Goal: Information Seeking & Learning: Learn about a topic

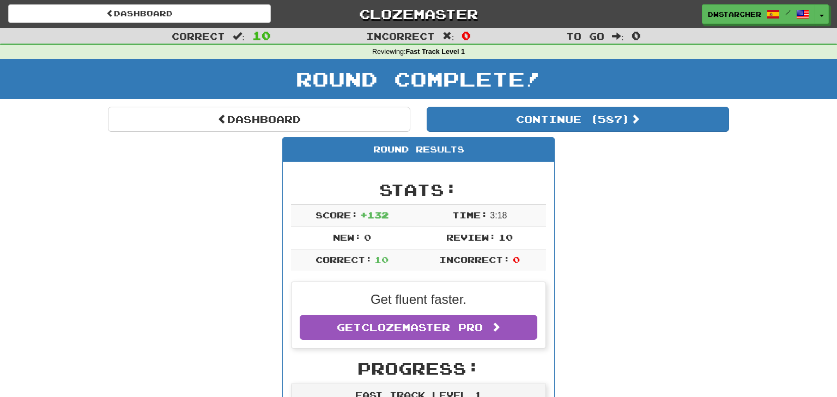
click at [262, 107] on link "Dashboard" at bounding box center [259, 119] width 303 height 25
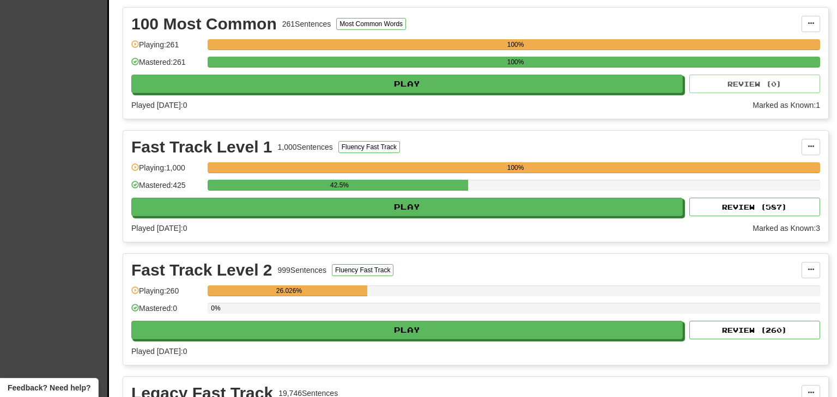
scroll to position [248, 0]
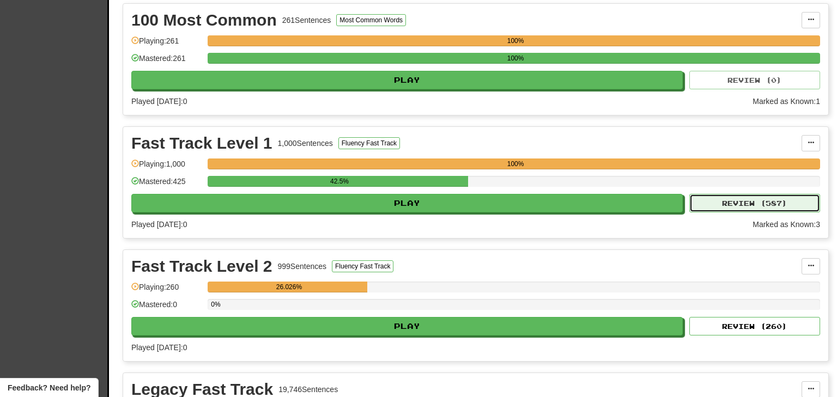
click at [740, 198] on button "Review ( 587 )" at bounding box center [755, 203] width 131 height 19
select select "**"
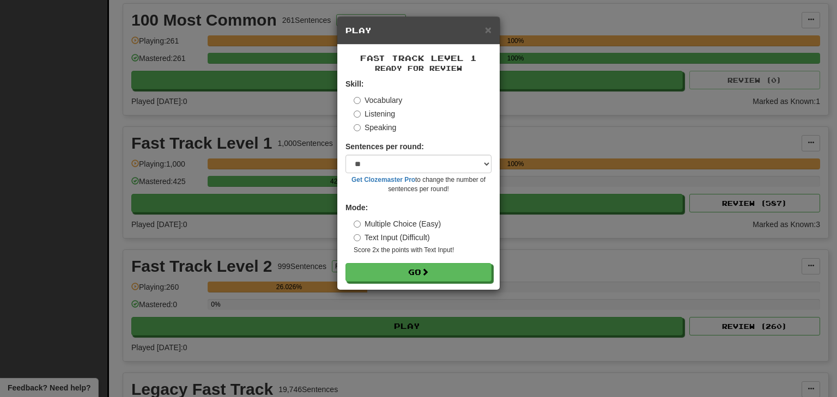
click at [389, 118] on label "Listening" at bounding box center [374, 113] width 41 height 11
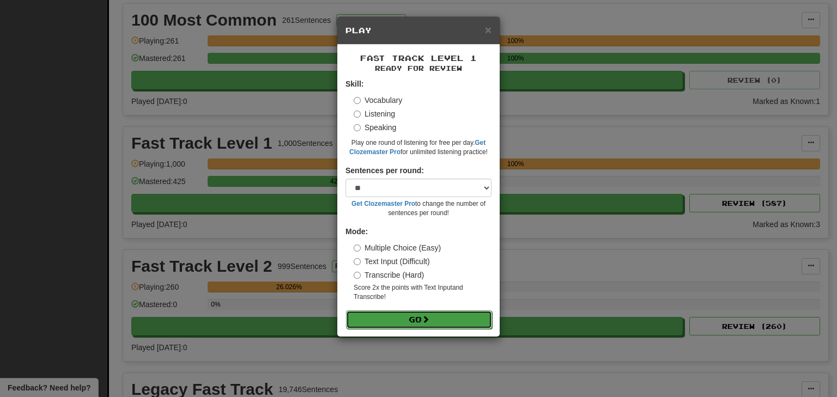
click at [418, 322] on button "Go" at bounding box center [419, 320] width 146 height 19
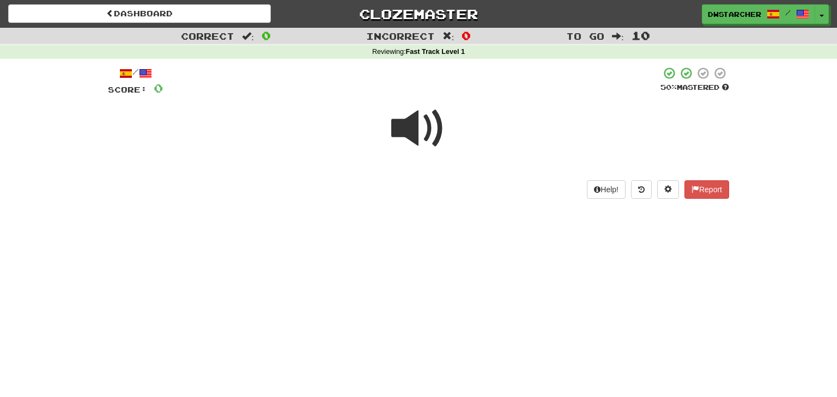
click at [417, 129] on span at bounding box center [418, 128] width 55 height 55
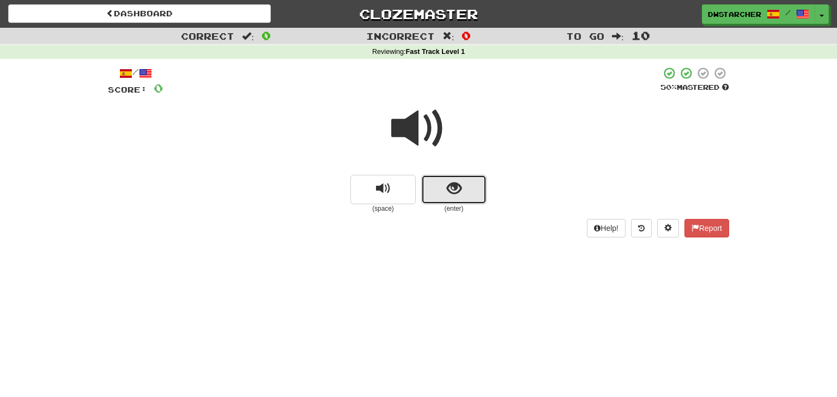
click at [443, 187] on button "show sentence" at bounding box center [453, 189] width 65 height 29
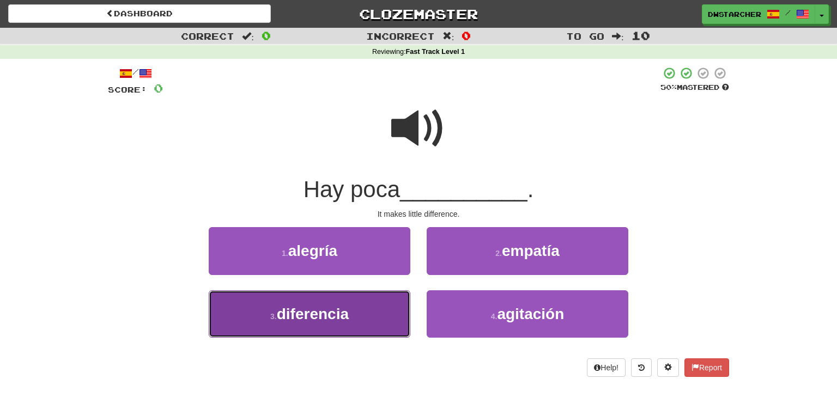
click at [346, 315] on span "diferencia" at bounding box center [313, 314] width 72 height 17
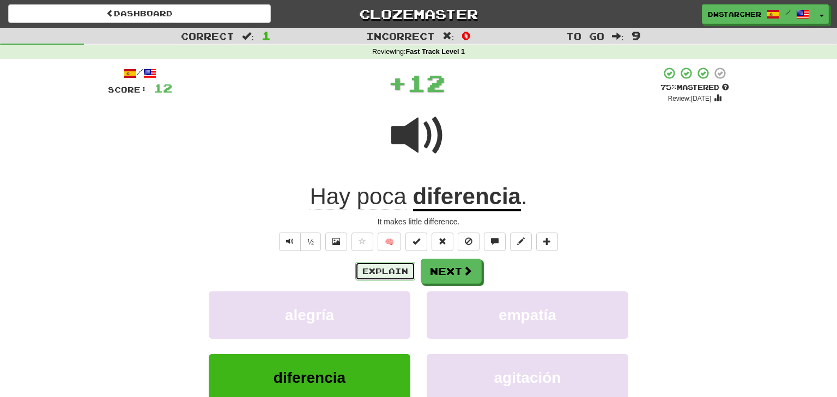
click at [389, 269] on button "Explain" at bounding box center [385, 271] width 60 height 19
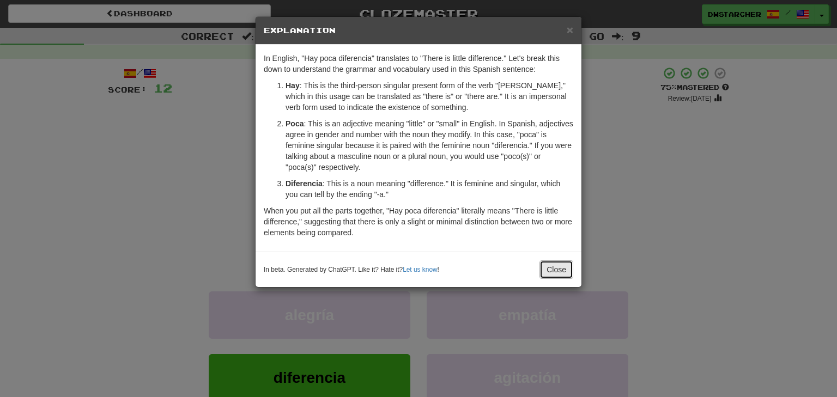
click at [553, 265] on button "Close" at bounding box center [557, 270] width 34 height 19
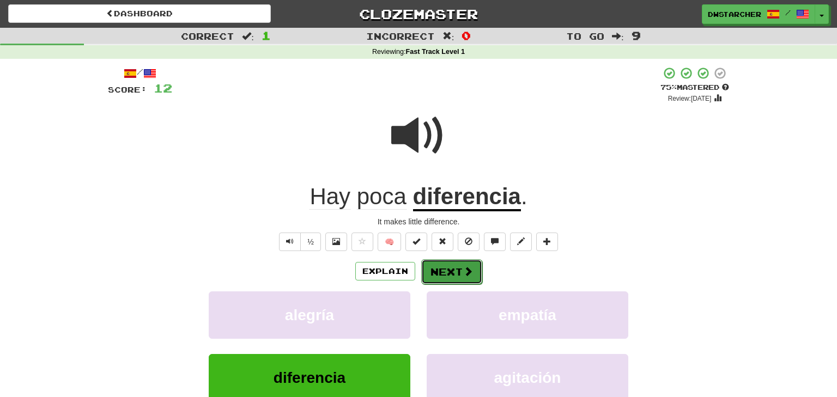
click at [463, 271] on span at bounding box center [468, 272] width 10 height 10
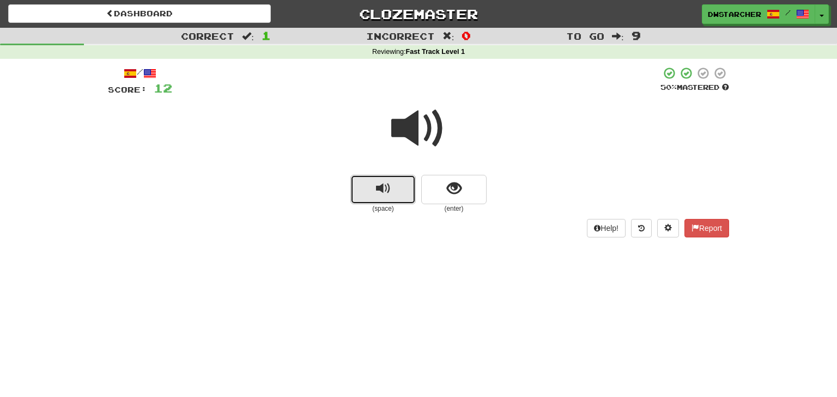
click at [386, 194] on span "replay audio" at bounding box center [383, 189] width 15 height 15
click at [449, 194] on span "show sentence" at bounding box center [454, 189] width 15 height 15
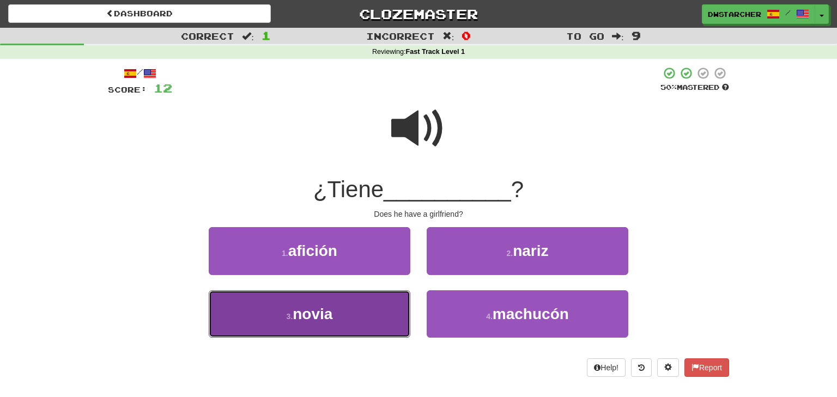
click at [361, 308] on button "3 . novia" at bounding box center [310, 314] width 202 height 47
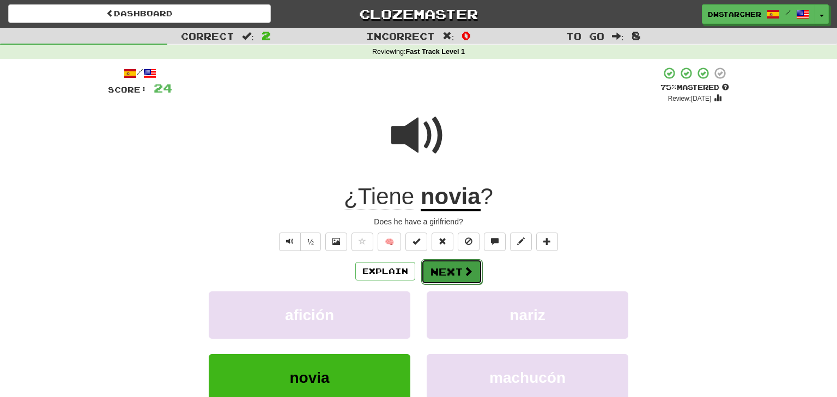
click at [453, 274] on button "Next" at bounding box center [451, 272] width 61 height 25
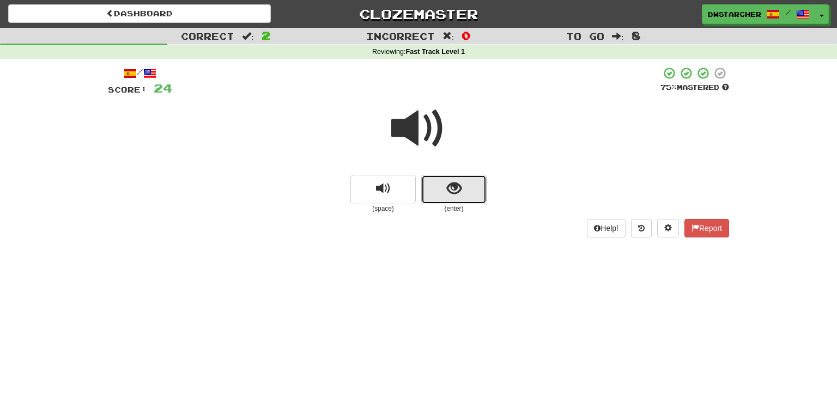
click at [447, 195] on span "show sentence" at bounding box center [454, 189] width 15 height 15
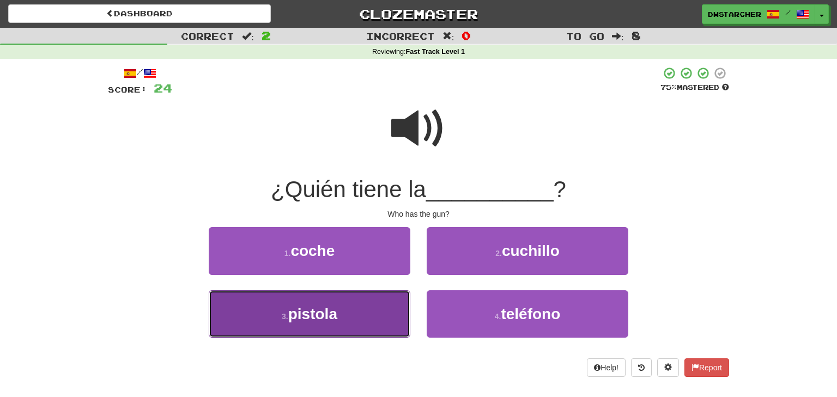
click at [369, 308] on button "3 . pistola" at bounding box center [310, 314] width 202 height 47
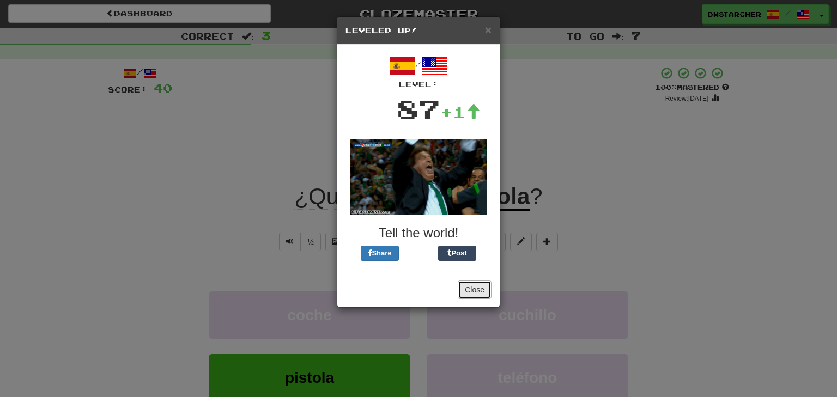
click at [483, 289] on button "Close" at bounding box center [475, 290] width 34 height 19
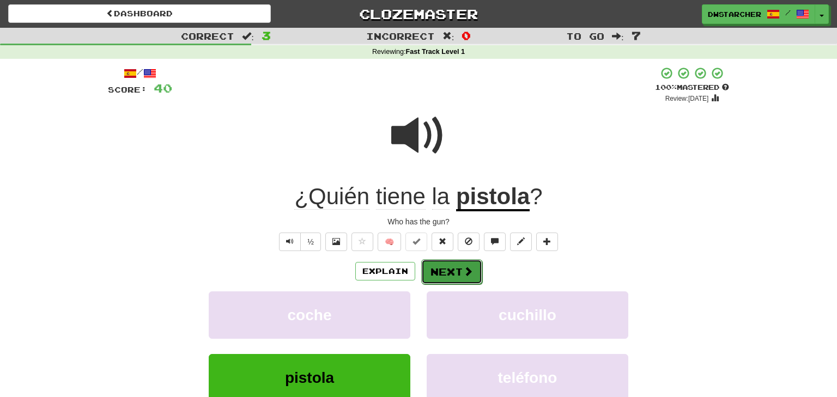
click at [465, 275] on span at bounding box center [468, 272] width 10 height 10
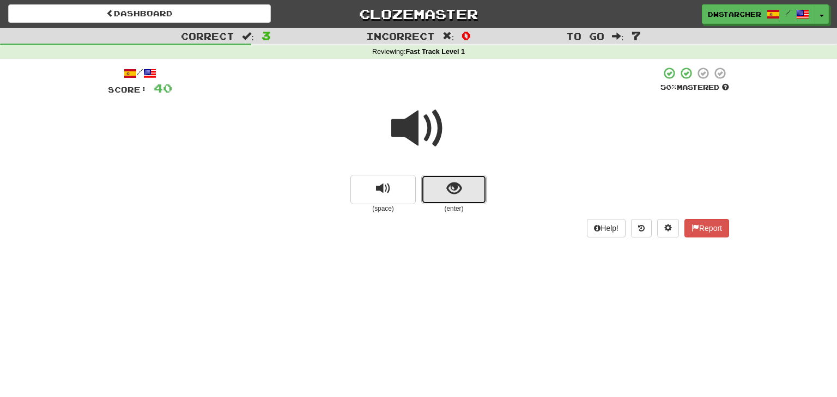
click at [452, 191] on span "show sentence" at bounding box center [454, 189] width 15 height 15
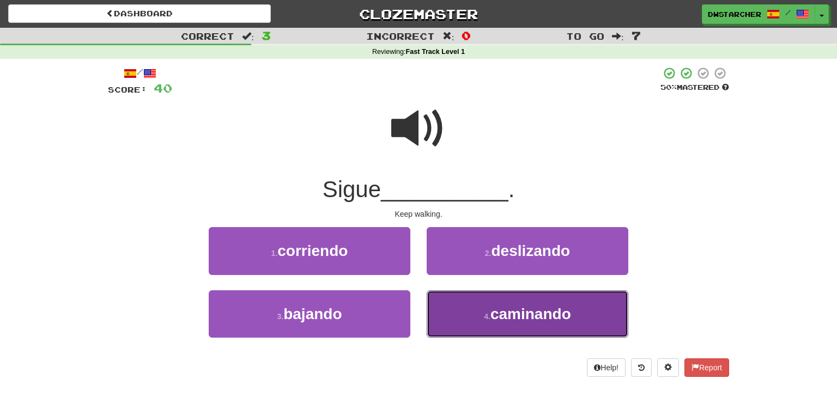
click at [491, 315] on small "4 ." at bounding box center [487, 316] width 7 height 9
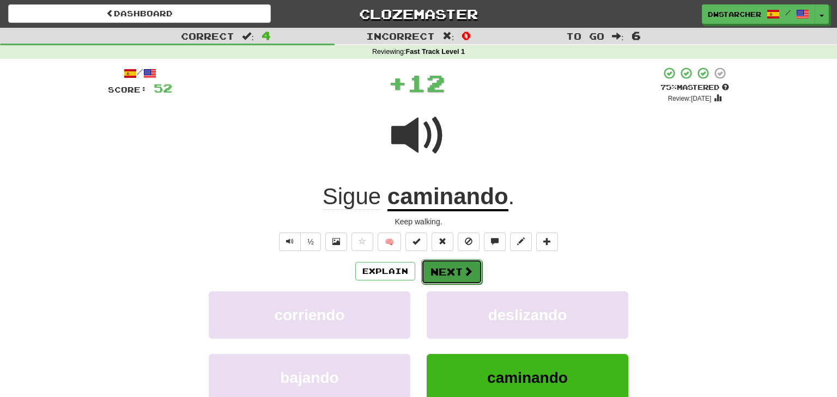
click at [470, 274] on span at bounding box center [468, 272] width 10 height 10
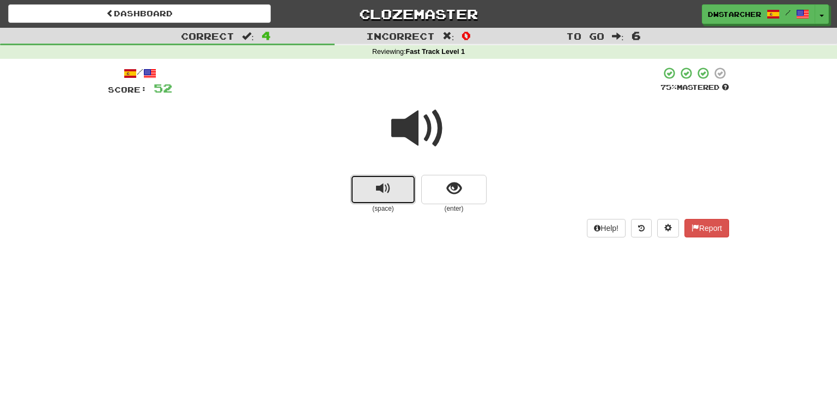
click at [392, 193] on button "replay audio" at bounding box center [383, 189] width 65 height 29
click at [456, 190] on span "show sentence" at bounding box center [454, 189] width 15 height 15
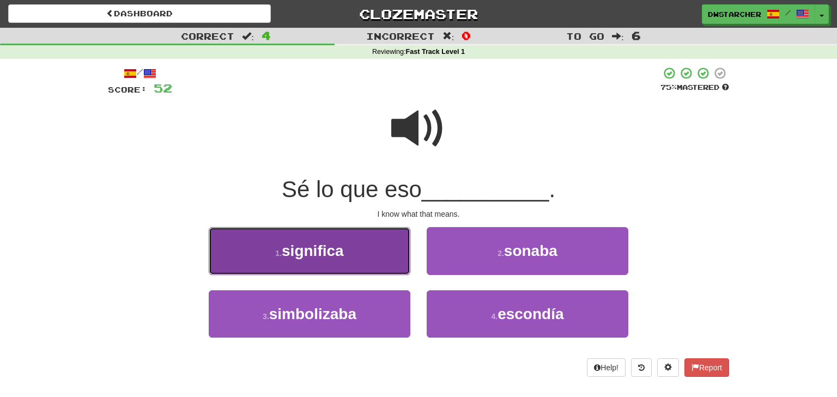
click at [373, 254] on button "1 . significa" at bounding box center [310, 250] width 202 height 47
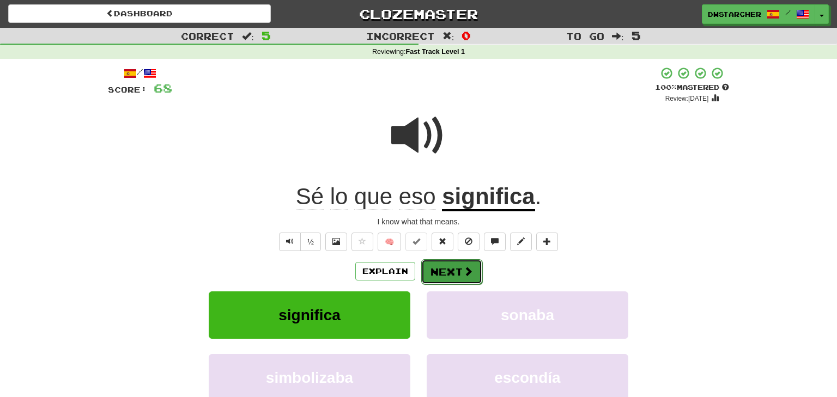
click at [438, 269] on button "Next" at bounding box center [451, 272] width 61 height 25
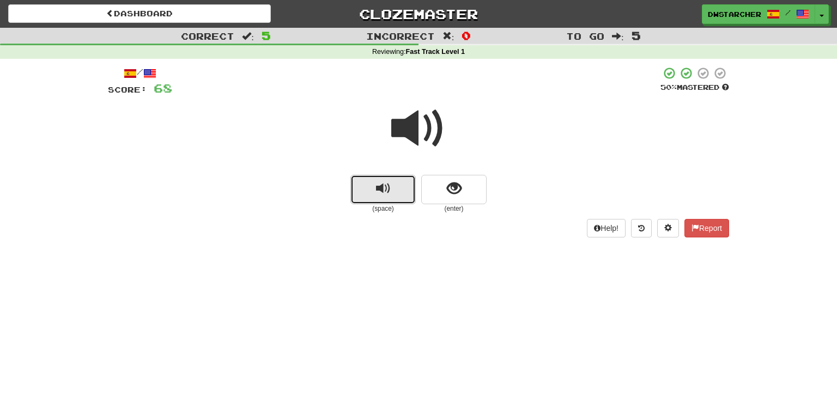
click at [391, 190] on button "replay audio" at bounding box center [383, 189] width 65 height 29
click at [461, 183] on span "show sentence" at bounding box center [454, 189] width 15 height 15
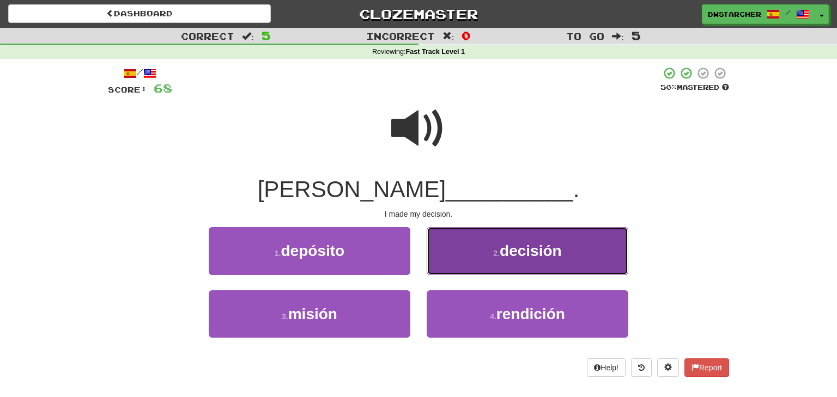
click at [448, 247] on button "2 . decisión" at bounding box center [528, 250] width 202 height 47
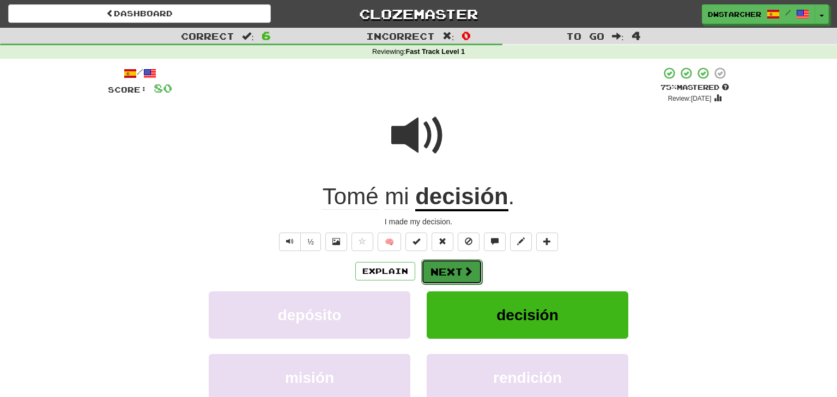
click at [442, 269] on button "Next" at bounding box center [451, 272] width 61 height 25
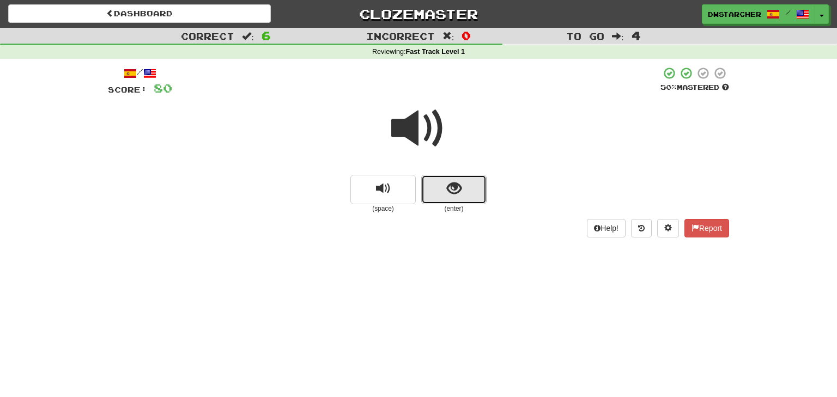
click at [455, 192] on span "show sentence" at bounding box center [454, 189] width 15 height 15
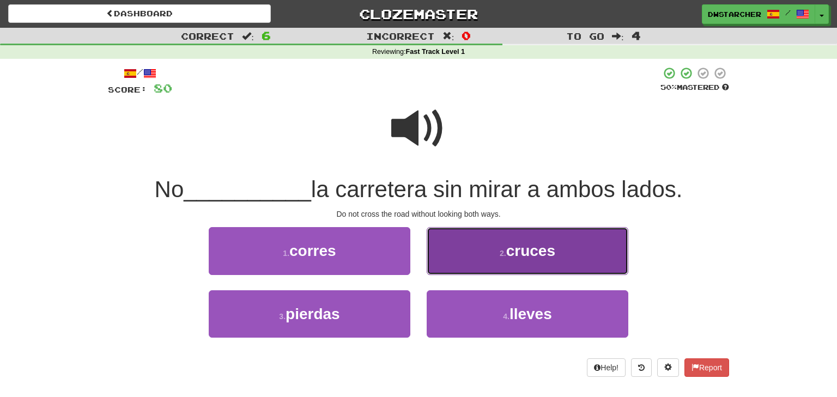
click at [443, 260] on button "2 . [GEOGRAPHIC_DATA]" at bounding box center [528, 250] width 202 height 47
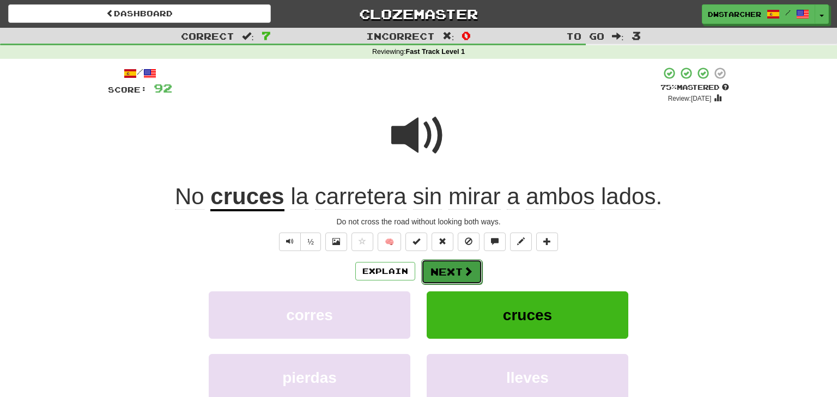
click at [448, 269] on button "Next" at bounding box center [451, 272] width 61 height 25
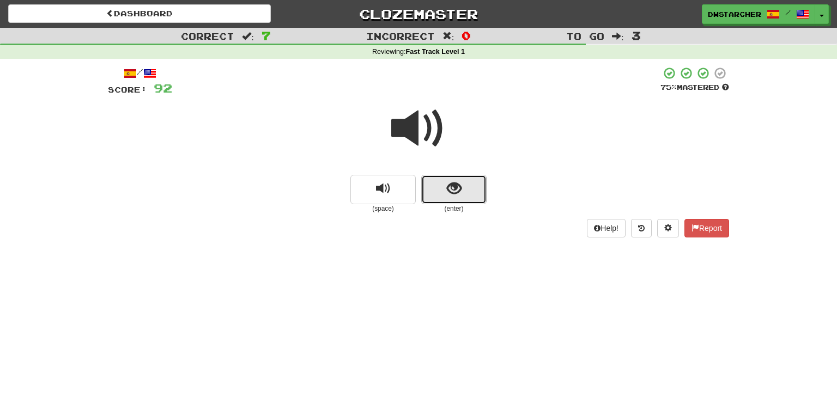
click at [453, 196] on span "show sentence" at bounding box center [454, 189] width 15 height 15
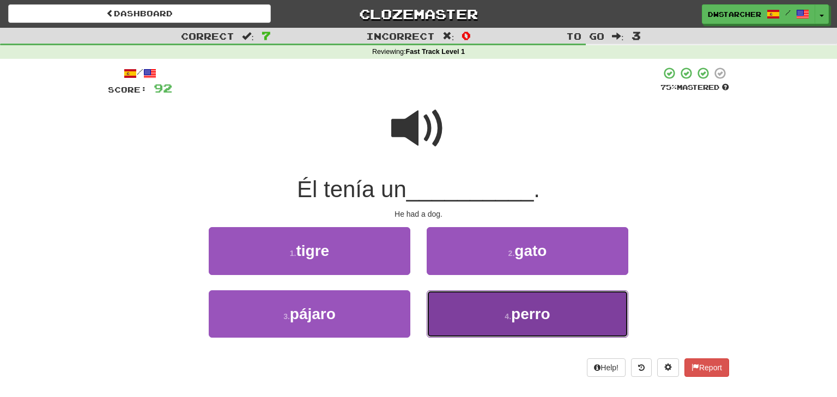
click at [467, 314] on button "4 . perro" at bounding box center [528, 314] width 202 height 47
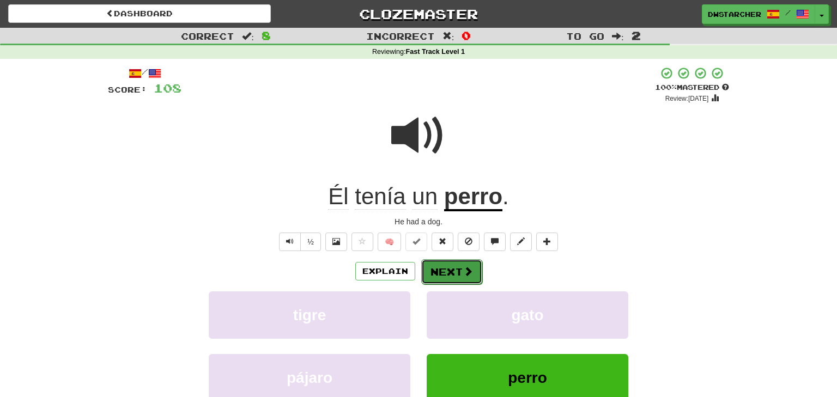
click at [450, 270] on button "Next" at bounding box center [451, 272] width 61 height 25
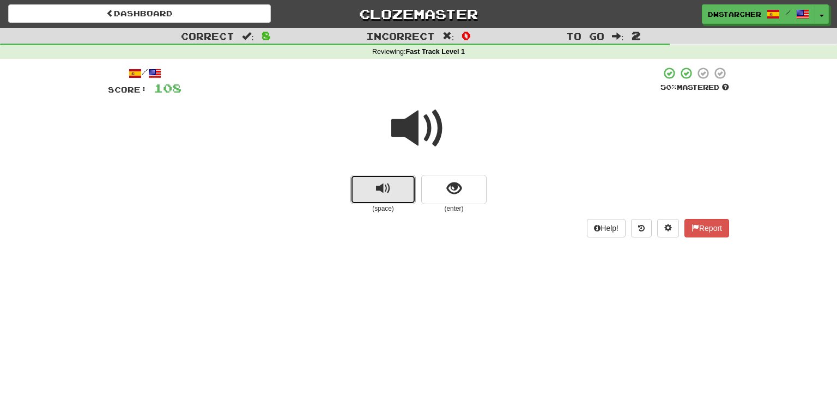
click at [381, 186] on span "replay audio" at bounding box center [383, 189] width 15 height 15
click at [447, 183] on span "show sentence" at bounding box center [454, 189] width 15 height 15
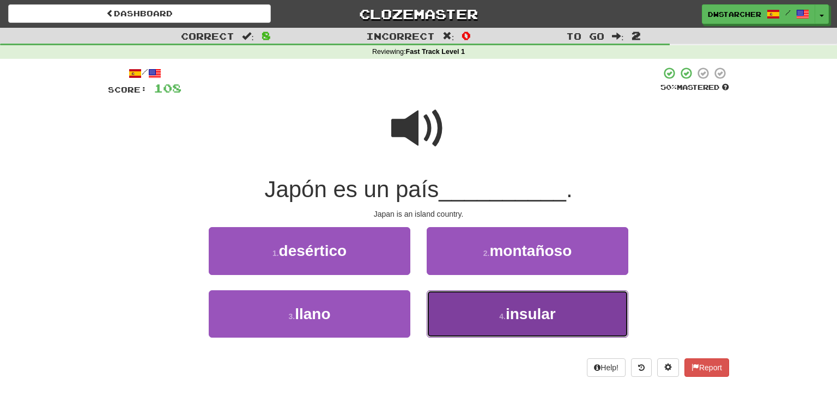
click at [502, 319] on small "4 ." at bounding box center [502, 316] width 7 height 9
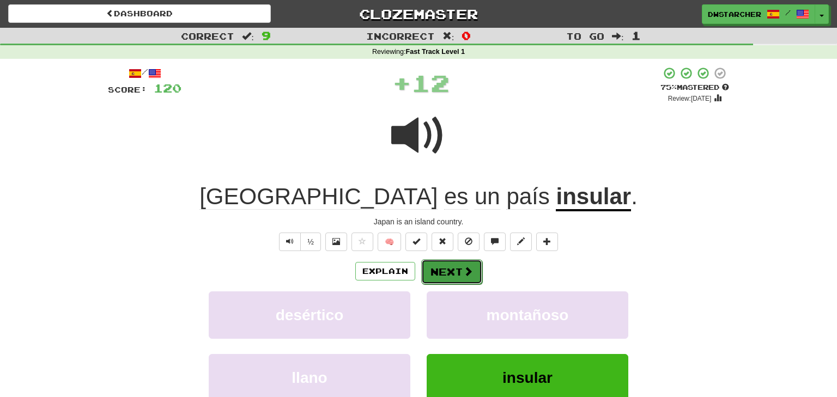
click at [454, 270] on button "Next" at bounding box center [451, 272] width 61 height 25
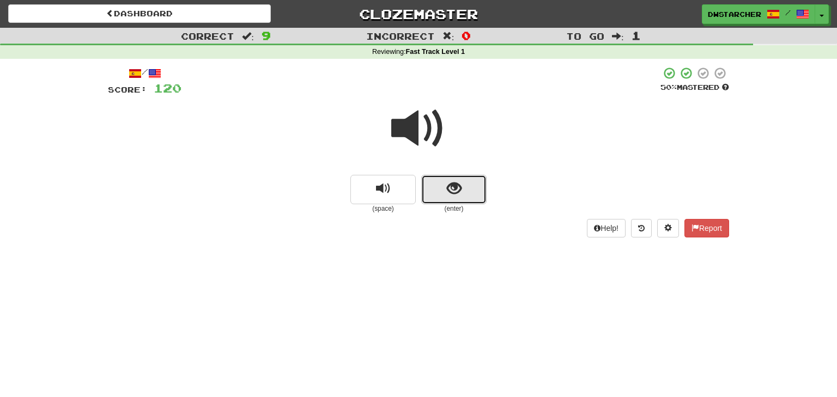
click at [462, 192] on button "show sentence" at bounding box center [453, 189] width 65 height 29
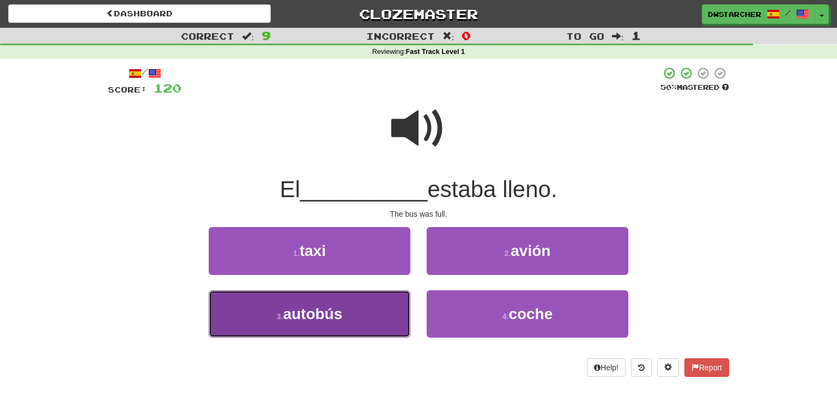
click at [366, 321] on button "3 . autobús" at bounding box center [310, 314] width 202 height 47
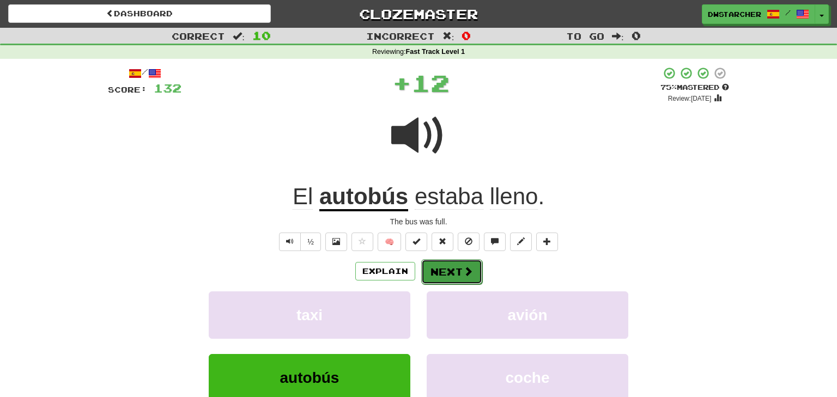
click at [455, 277] on button "Next" at bounding box center [451, 272] width 61 height 25
